Goal: Task Accomplishment & Management: Manage account settings

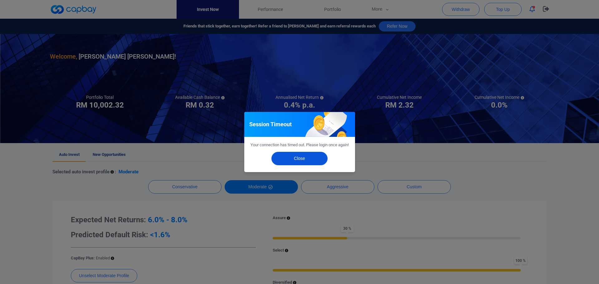
click at [314, 163] on button "Close" at bounding box center [299, 158] width 56 height 13
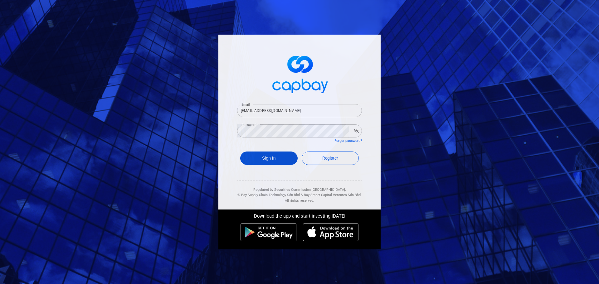
click at [280, 156] on button "Sign In" at bounding box center [268, 158] width 57 height 13
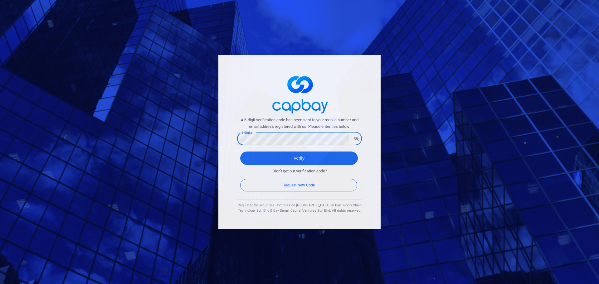
click at [220, 138] on div "A 6-digit verification code has been sent to your mobile number and email addre…" at bounding box center [299, 142] width 162 height 174
click at [240, 152] on button "Verify" at bounding box center [299, 158] width 118 height 13
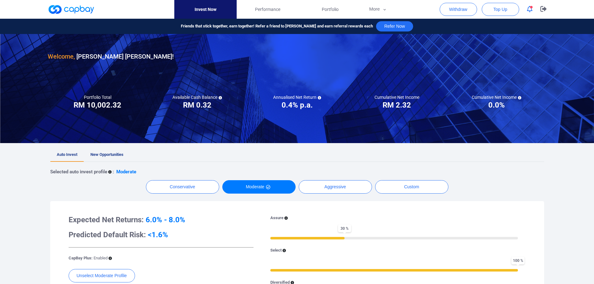
click at [585, 11] on div at bounding box center [297, 14] width 594 height 28
click at [583, 12] on div at bounding box center [297, 14] width 594 height 28
click at [282, 9] on link "Performance" at bounding box center [268, 9] width 62 height 19
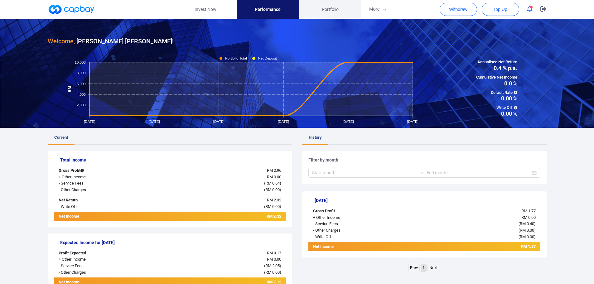
click at [322, 6] on span "Portfolio" at bounding box center [330, 9] width 17 height 7
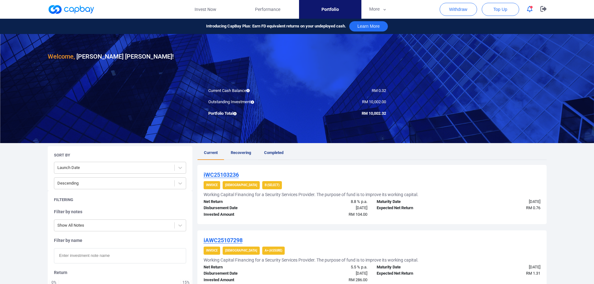
click at [273, 148] on link "Completed" at bounding box center [274, 153] width 32 height 14
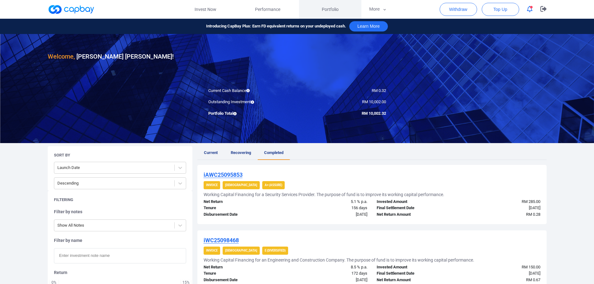
click at [336, 8] on span "Portfolio" at bounding box center [330, 9] width 17 height 7
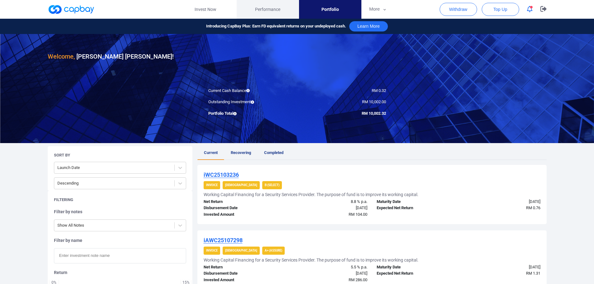
click at [268, 10] on span "Performance" at bounding box center [267, 9] width 25 height 7
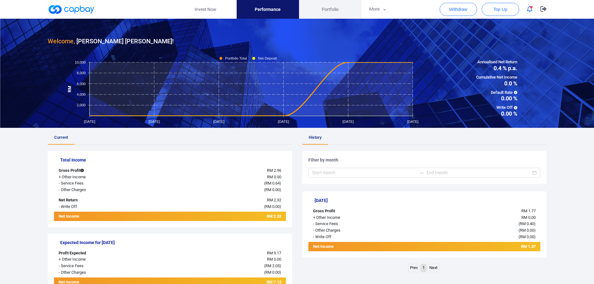
click at [335, 10] on span "Portfolio" at bounding box center [330, 9] width 17 height 7
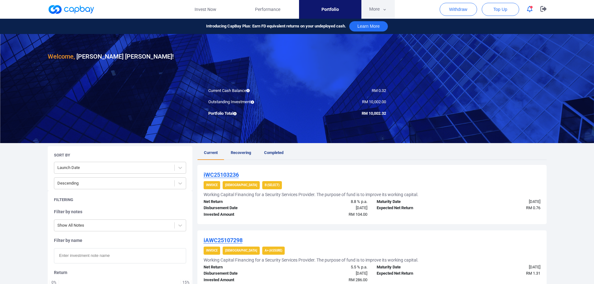
click at [377, 11] on button "More" at bounding box center [377, 9] width 33 height 19
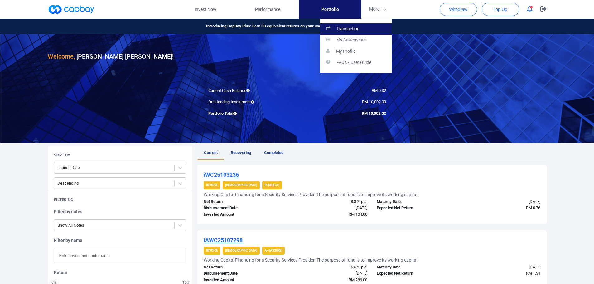
click at [352, 28] on p "Transaction" at bounding box center [348, 29] width 23 height 6
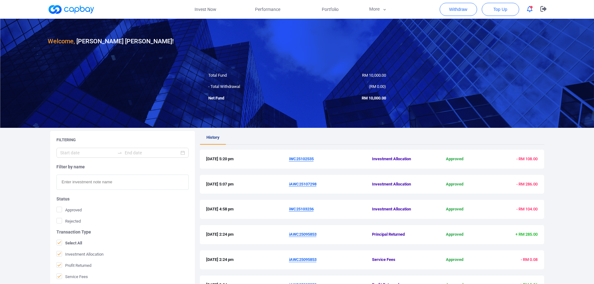
scroll to position [156, 0]
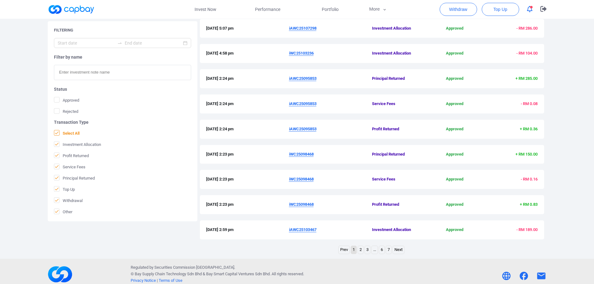
click at [57, 133] on icon at bounding box center [57, 132] width 4 height 3
click at [0, 0] on input "Select All" at bounding box center [0, 0] width 0 height 0
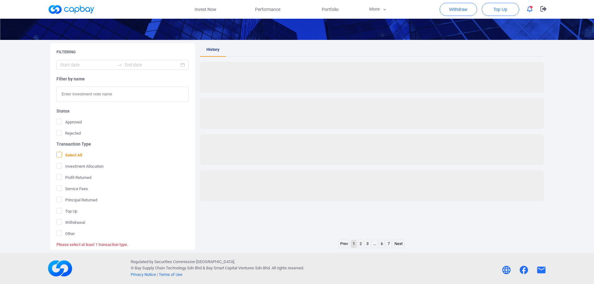
scroll to position [81, 0]
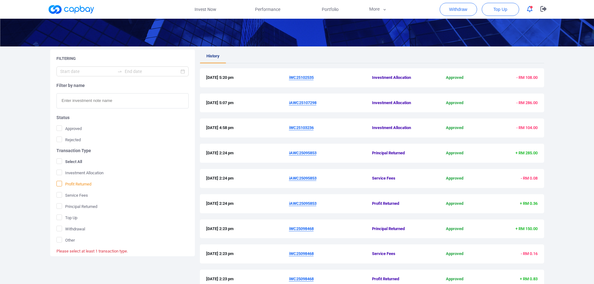
click at [58, 184] on icon at bounding box center [59, 183] width 5 height 5
click at [0, 0] on input "Profit Returned" at bounding box center [0, 0] width 0 height 0
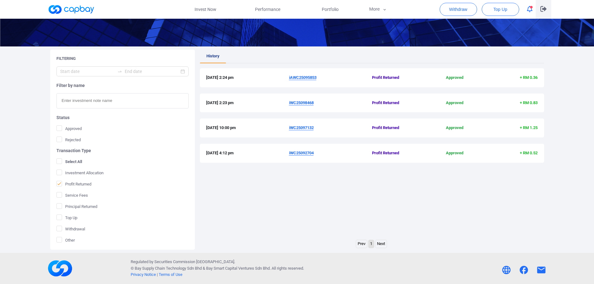
click at [541, 10] on icon "button" at bounding box center [544, 9] width 6 height 6
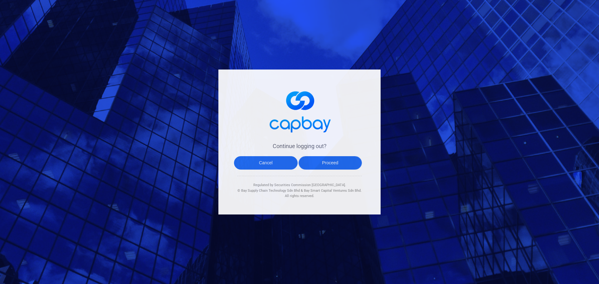
click at [326, 162] on button "Proceed" at bounding box center [330, 162] width 64 height 13
